Goal: Transaction & Acquisition: Purchase product/service

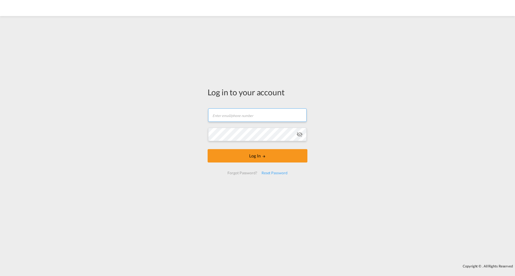
click at [267, 113] on input "text" at bounding box center [257, 115] width 98 height 13
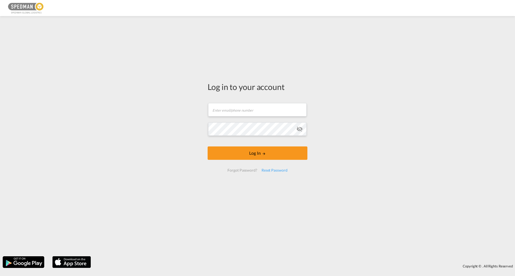
click at [363, 114] on div "Log in to your account Email field is required Password field is required Log I…" at bounding box center [257, 136] width 515 height 235
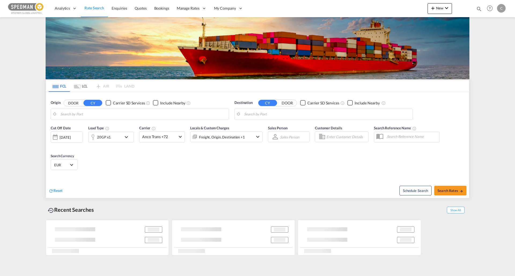
type input "[GEOGRAPHIC_DATA], [GEOGRAPHIC_DATA]"
type input "[GEOGRAPHIC_DATA], COCTG"
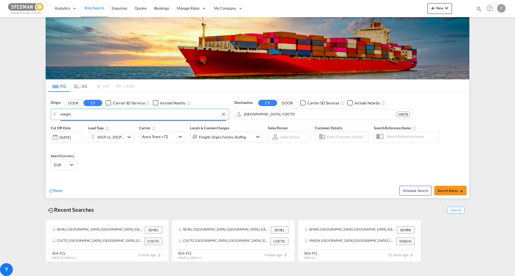
click at [63, 114] on input "ssegot" at bounding box center [143, 114] width 166 height 8
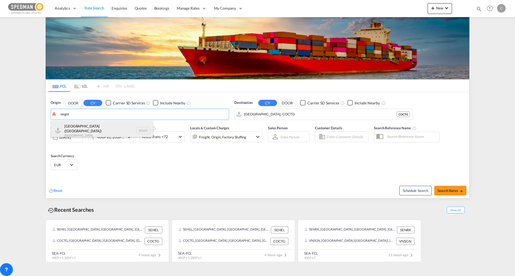
click at [99, 135] on div "[GEOGRAPHIC_DATA] ([GEOGRAPHIC_DATA]) [GEOGRAPHIC_DATA] SEGOT" at bounding box center [102, 130] width 102 height 19
type input "[GEOGRAPHIC_DATA] ([GEOGRAPHIC_DATA]), [GEOGRAPHIC_DATA]"
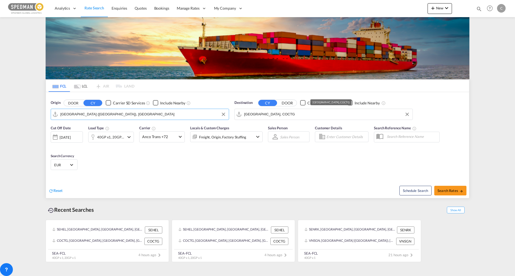
click at [313, 112] on input "[GEOGRAPHIC_DATA], COCTG" at bounding box center [327, 114] width 166 height 8
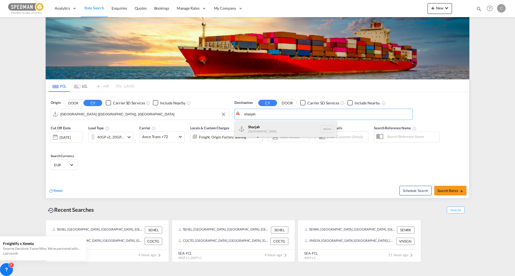
click at [300, 131] on div "Sharjah [GEOGRAPHIC_DATA] AESHJ" at bounding box center [286, 129] width 102 height 16
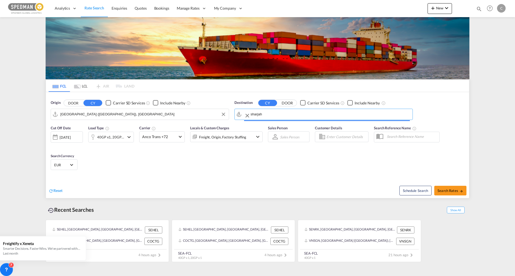
type input "Sharjah, AESHJ"
click at [131, 133] on div "40GP x1, 20GP x1" at bounding box center [111, 137] width 46 height 11
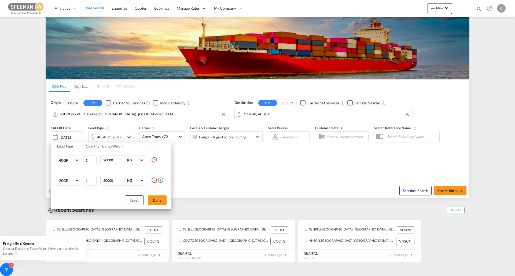
click at [154, 161] on md-icon "icon-minus-circle-outline" at bounding box center [154, 160] width 6 height 6
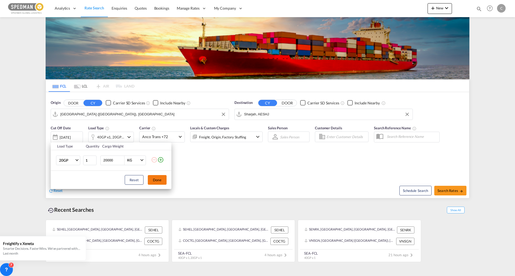
click at [153, 176] on button "Done" at bounding box center [157, 180] width 19 height 10
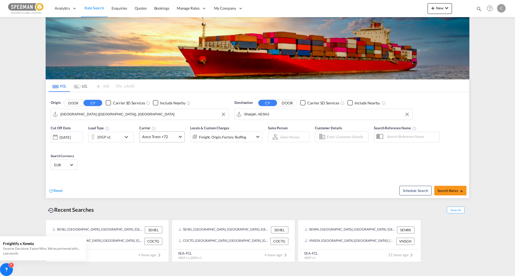
click at [168, 136] on span "Anco Trans +72" at bounding box center [159, 136] width 35 height 5
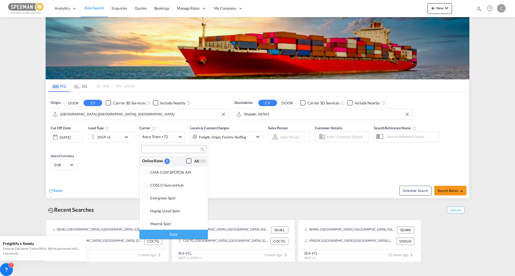
click at [186, 162] on div "Checkbox No Ink" at bounding box center [188, 160] width 5 height 5
drag, startPoint x: 185, startPoint y: 231, endPoint x: 235, endPoint y: 228, distance: 50.5
click at [184, 231] on div "Done" at bounding box center [173, 234] width 68 height 9
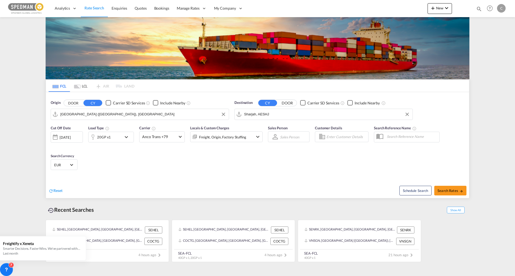
click at [453, 186] on div "Schedule Search Search Rates" at bounding box center [364, 188] width 210 height 21
click at [453, 187] on button "Search Rates" at bounding box center [450, 191] width 32 height 10
type input "SEGOT to AESHJ / [DATE]"
